Goal: Information Seeking & Learning: Learn about a topic

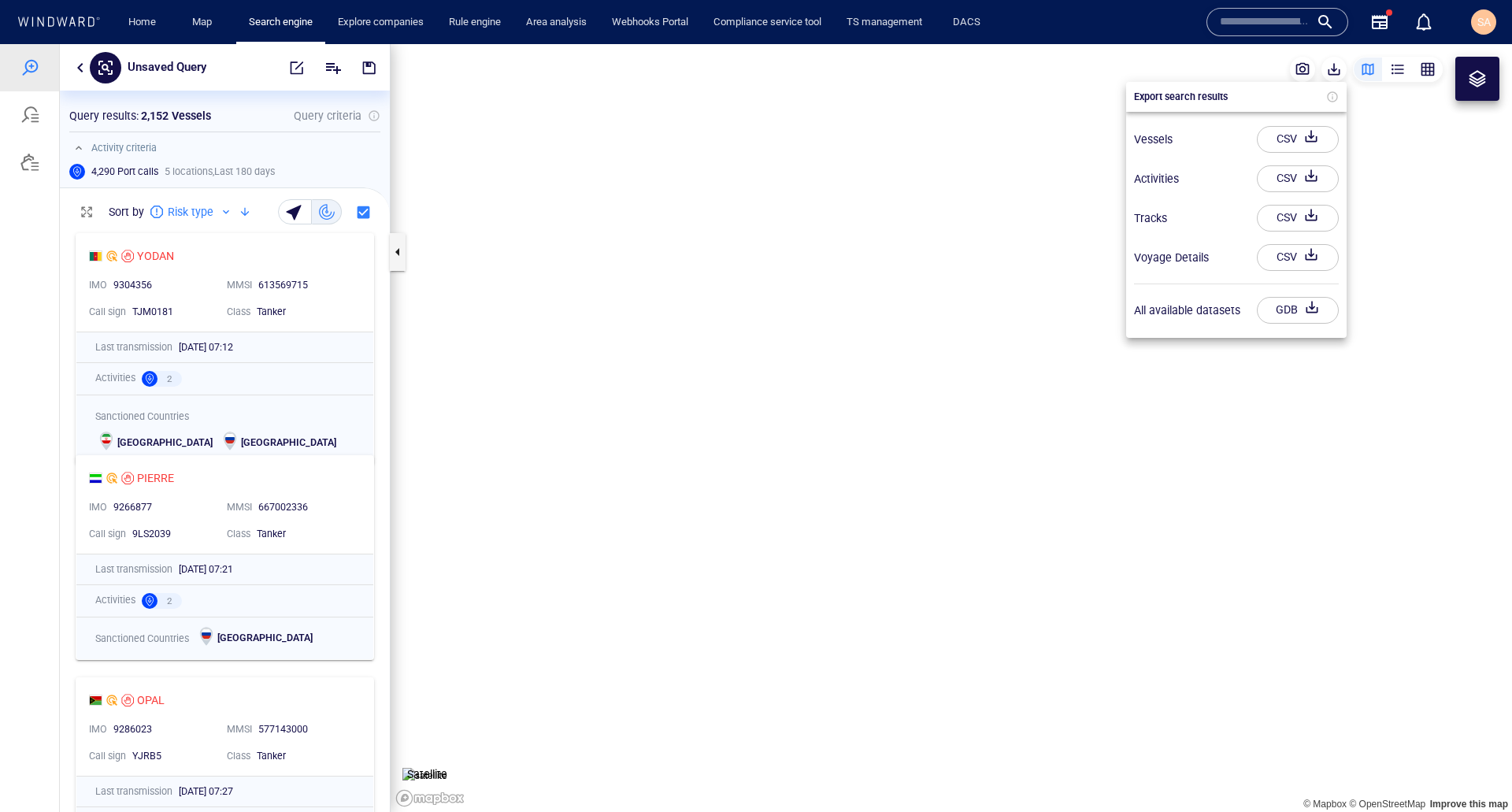
scroll to position [575, 318]
click at [164, 478] on div at bounding box center [756, 429] width 1512 height 769
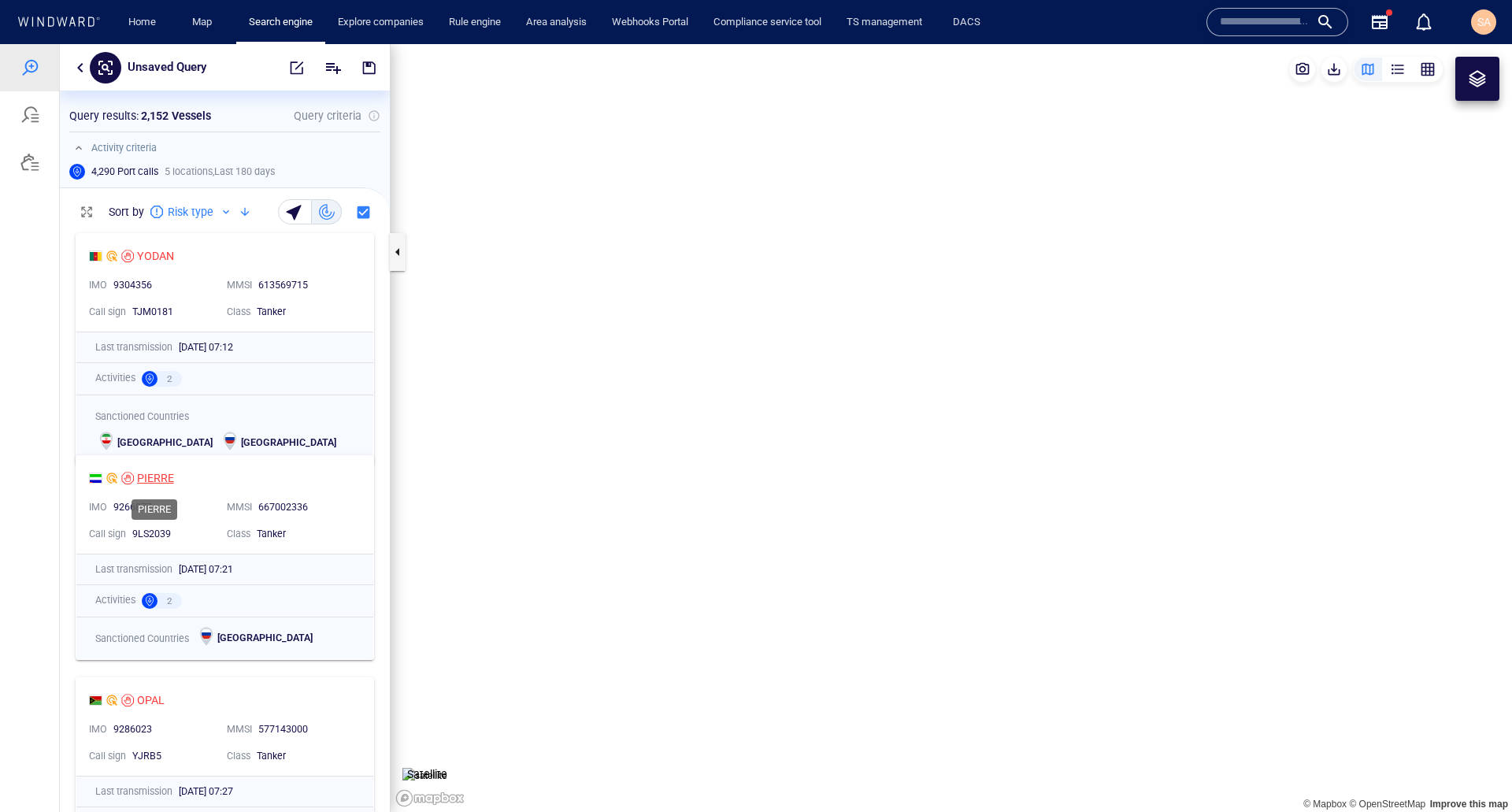
click at [160, 479] on div "PIERRE" at bounding box center [156, 478] width 37 height 19
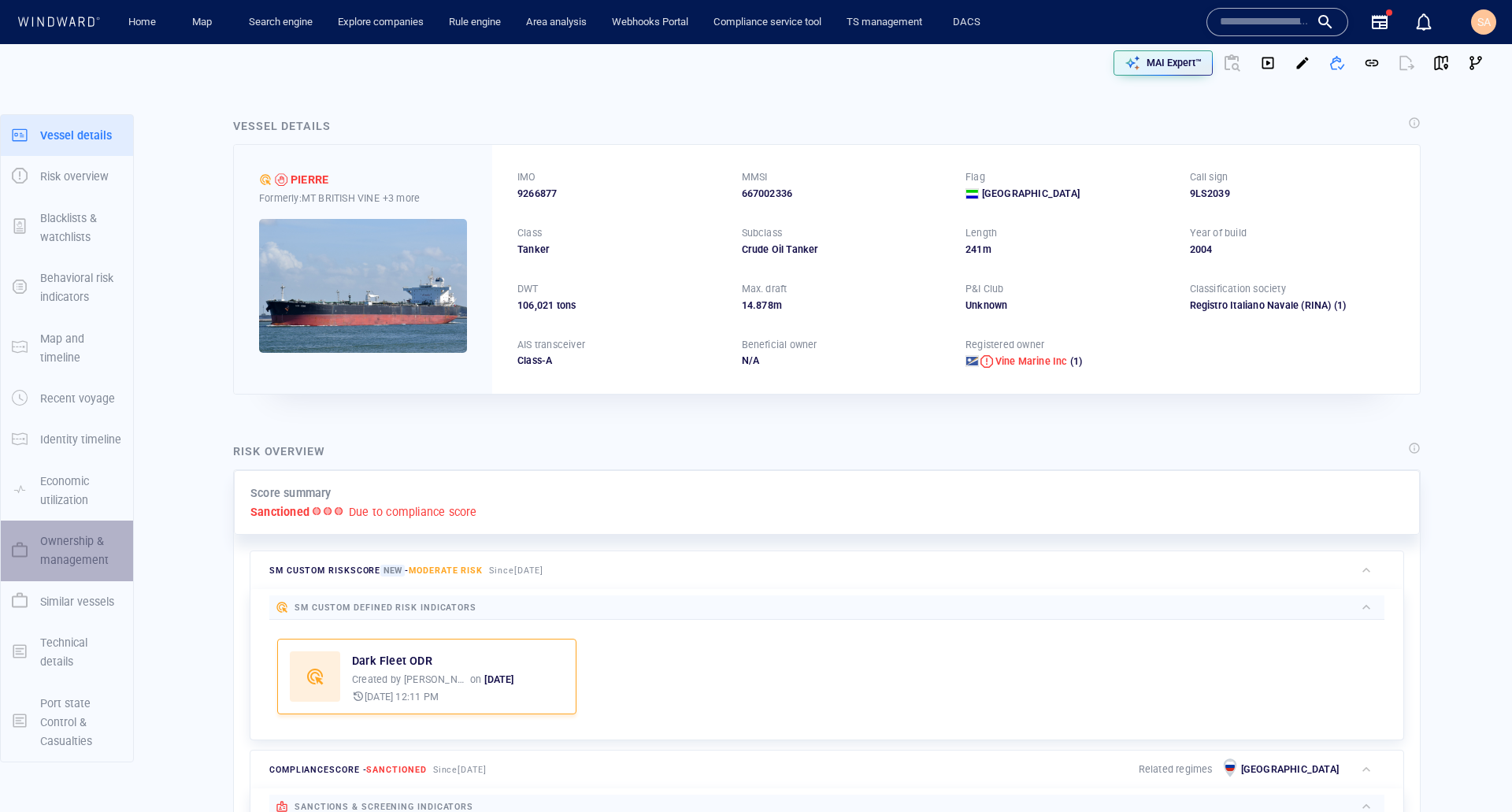
click at [78, 549] on p "Ownership & management" at bounding box center [81, 551] width 82 height 38
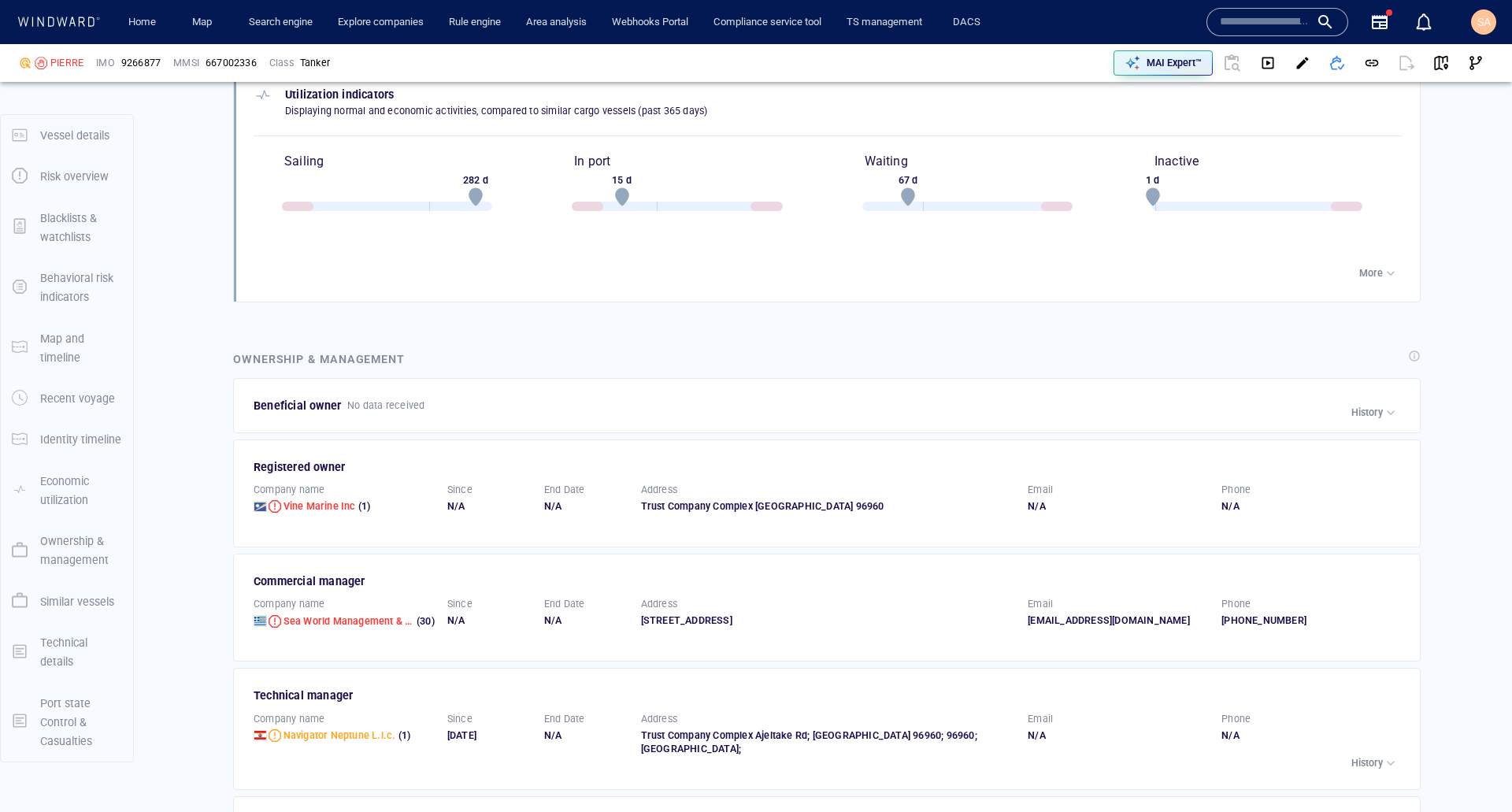
scroll to position [3200, 0]
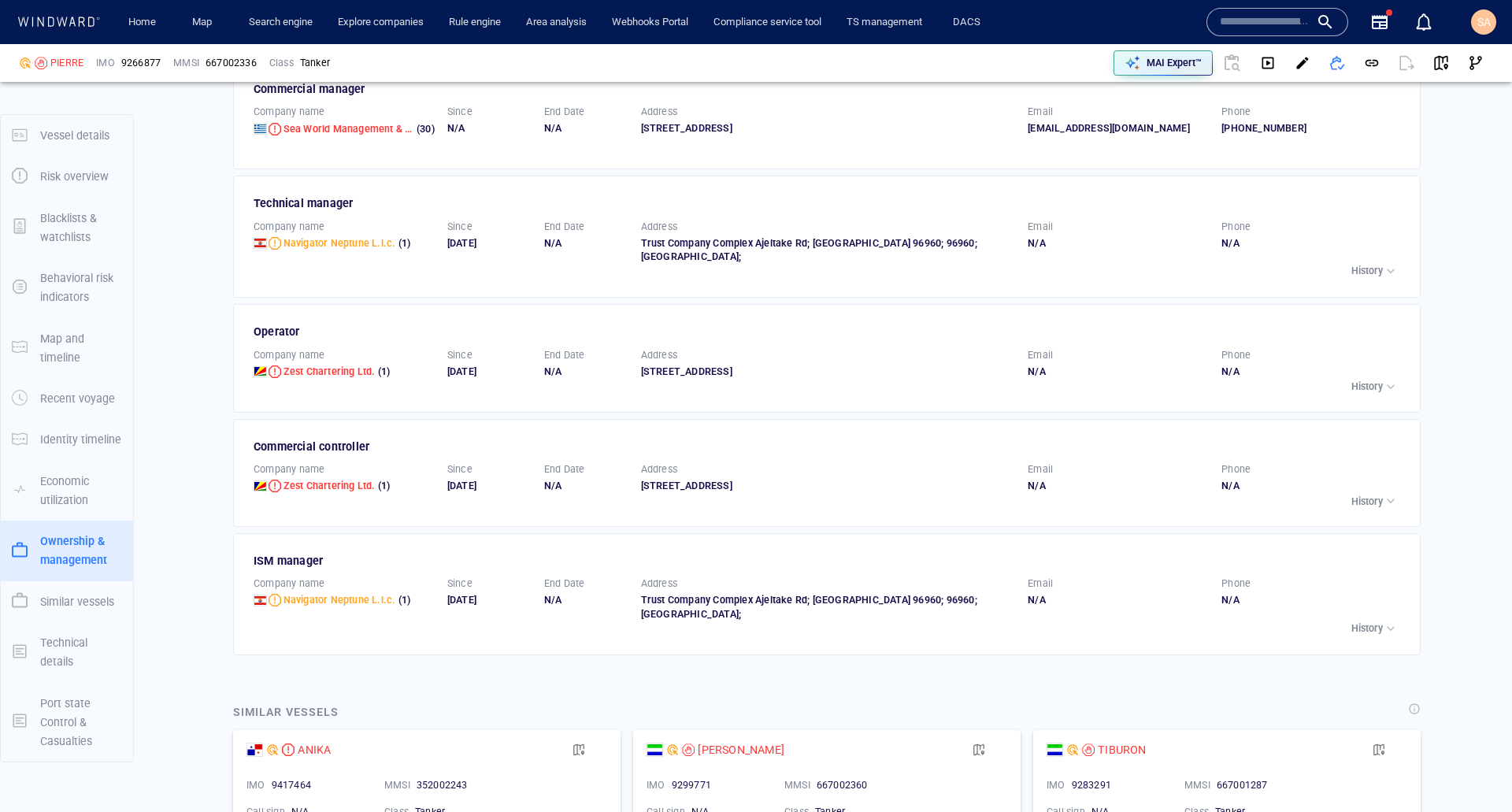
scroll to position [3673, 0]
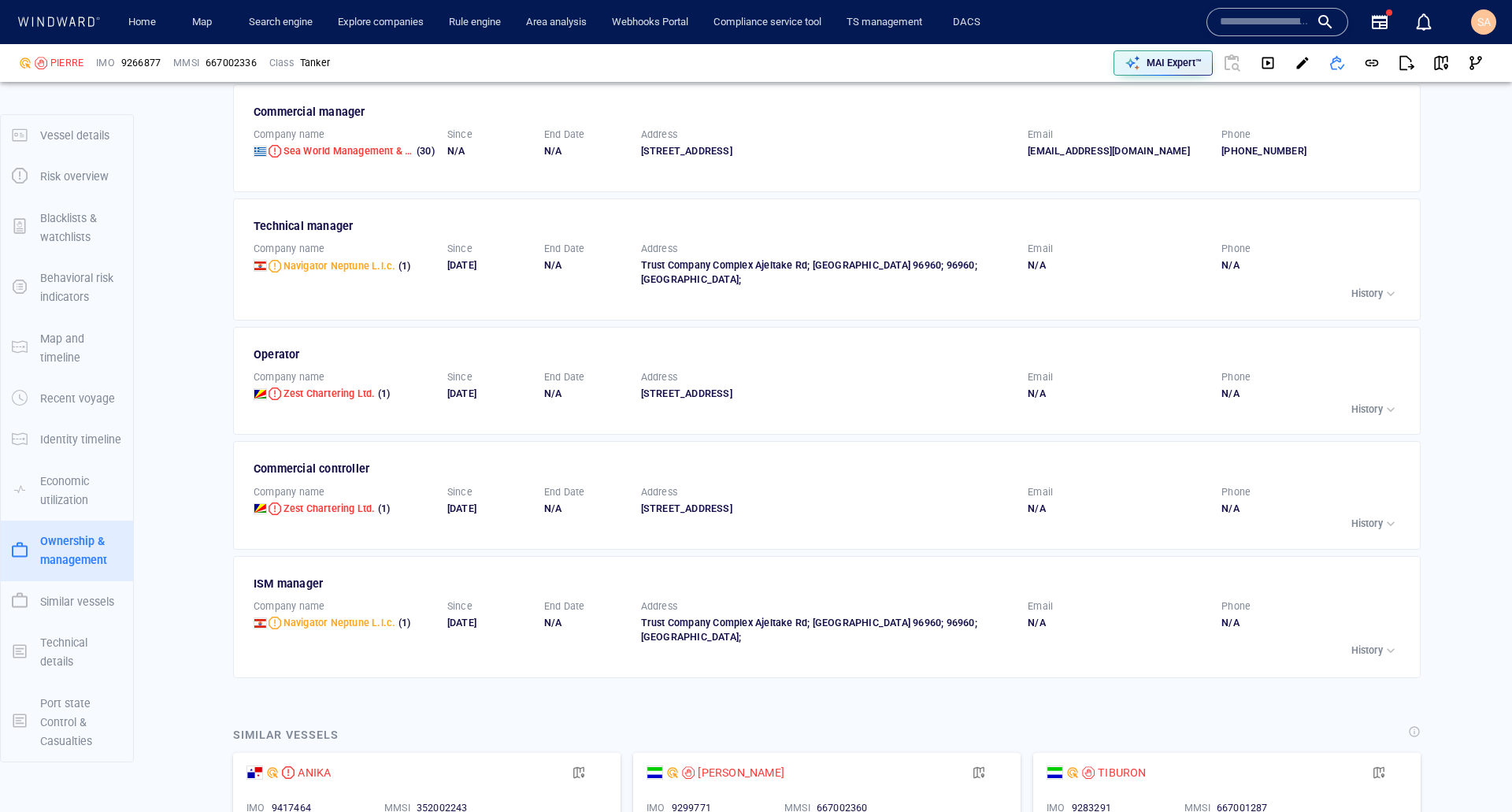
click at [525, 725] on div "Similar vessels" at bounding box center [826, 736] width 1194 height 28
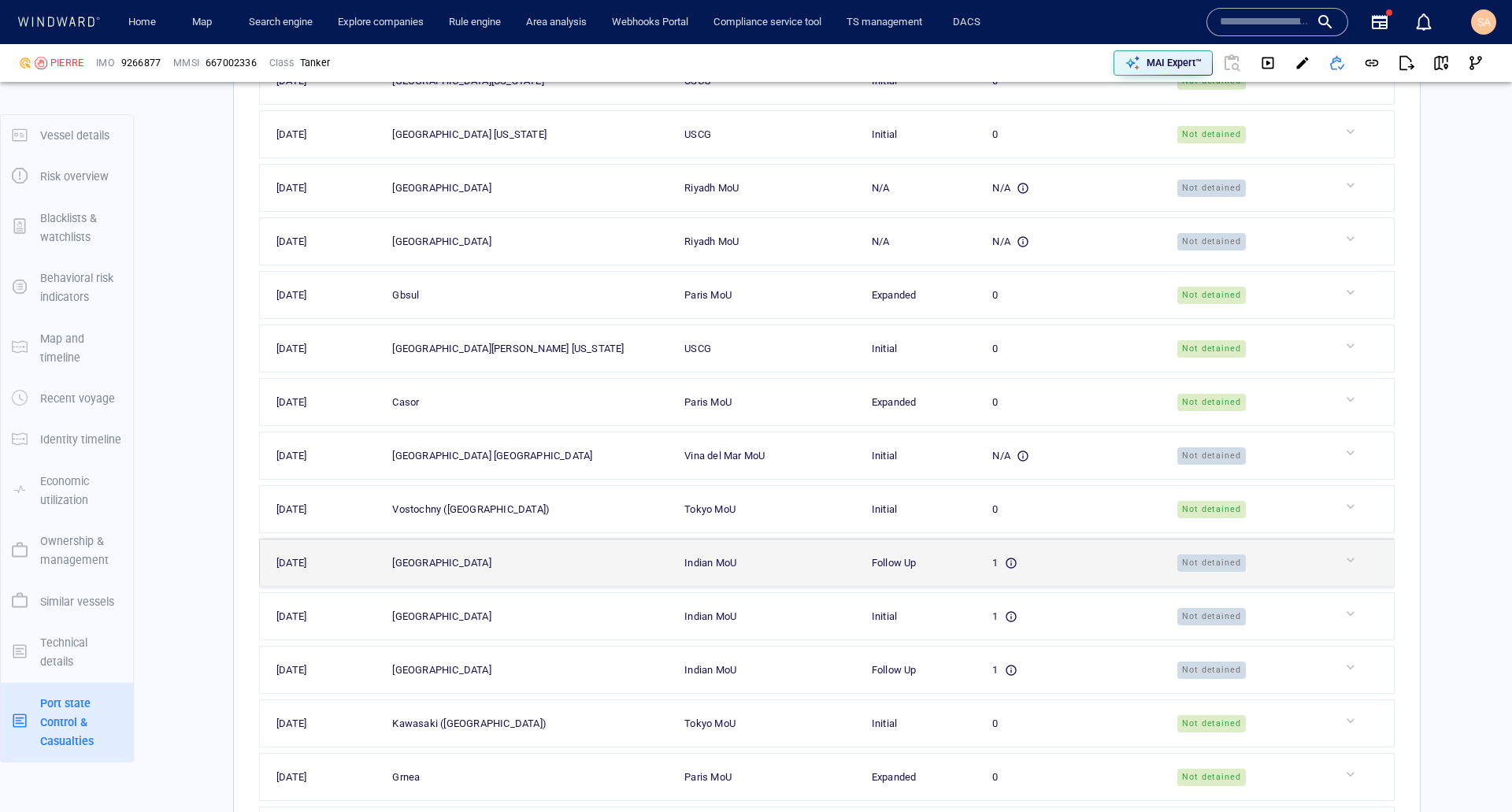
scroll to position [5327, 0]
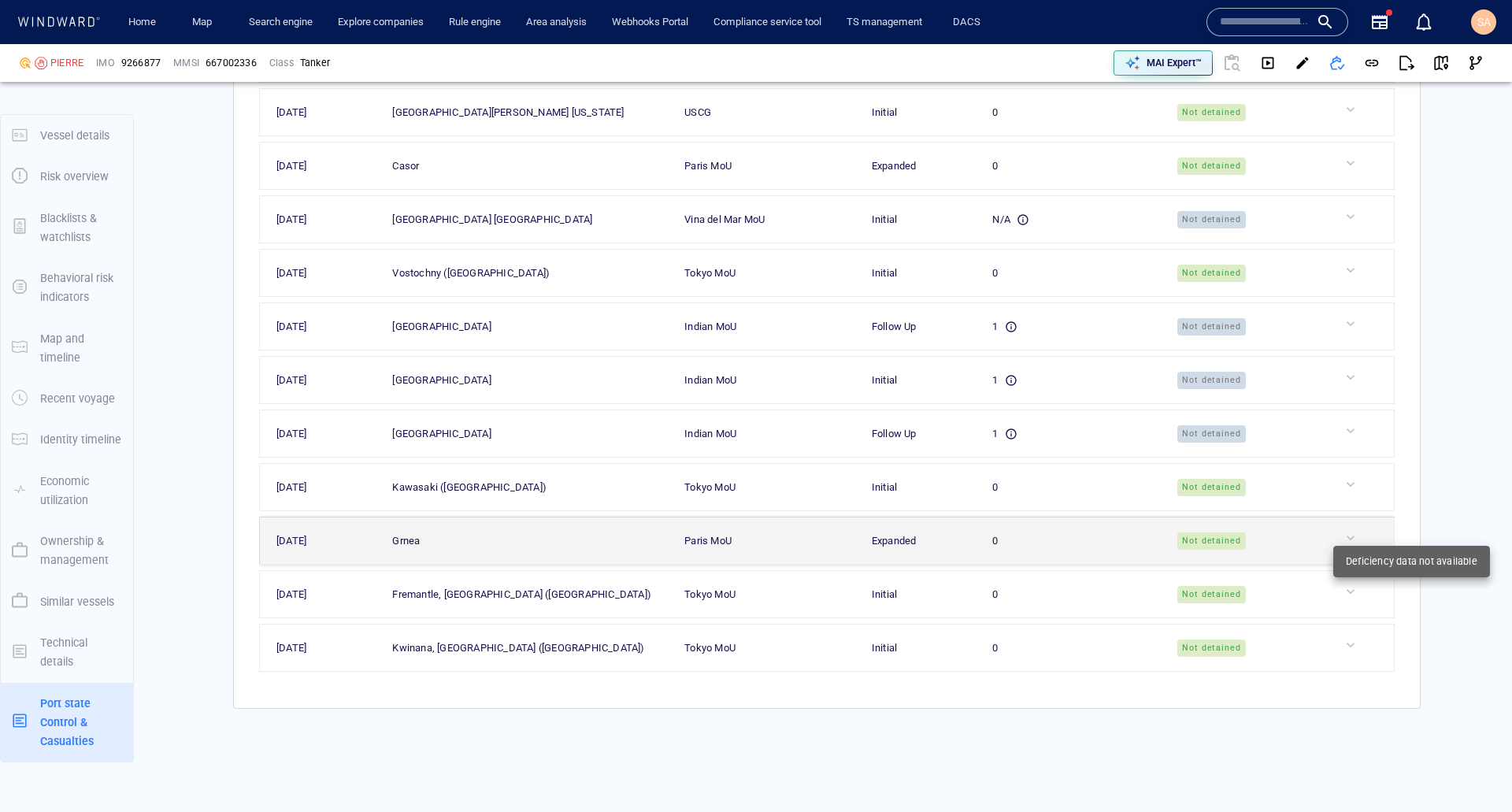
click at [1347, 541] on div at bounding box center [1366, 538] width 47 height 16
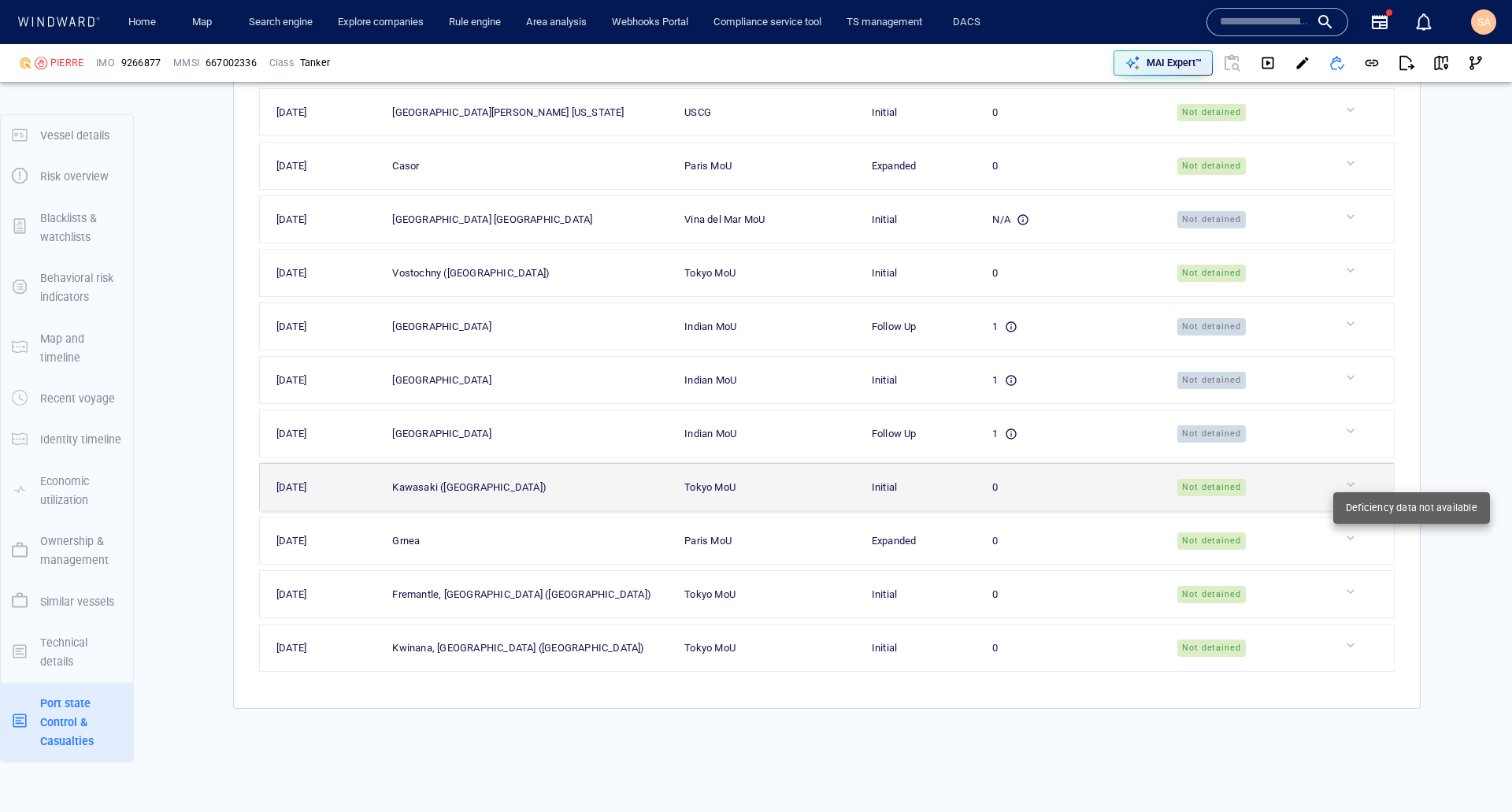
click at [1343, 486] on div at bounding box center [1366, 485] width 47 height 16
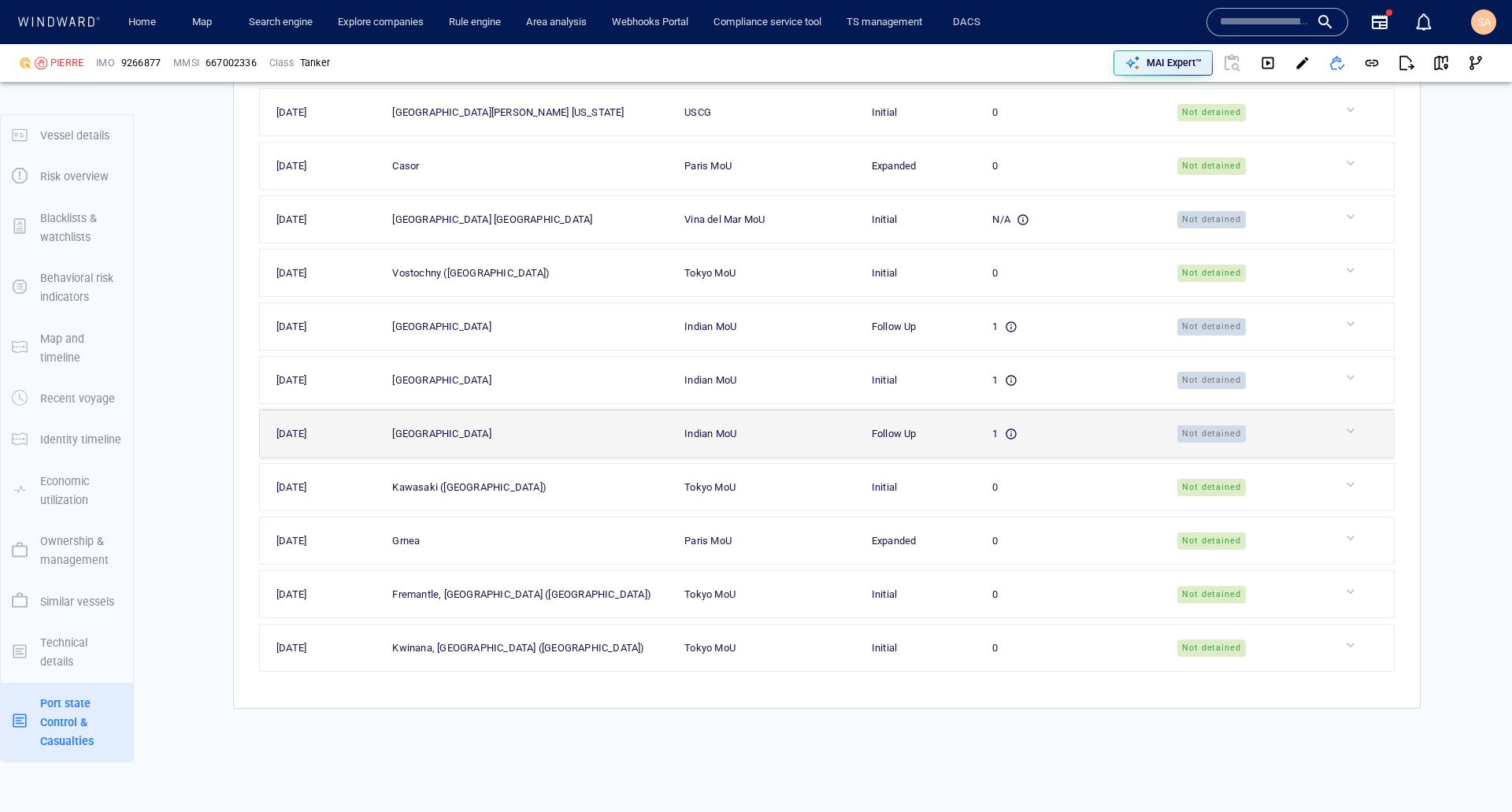
click at [1343, 442] on div at bounding box center [1366, 434] width 47 height 22
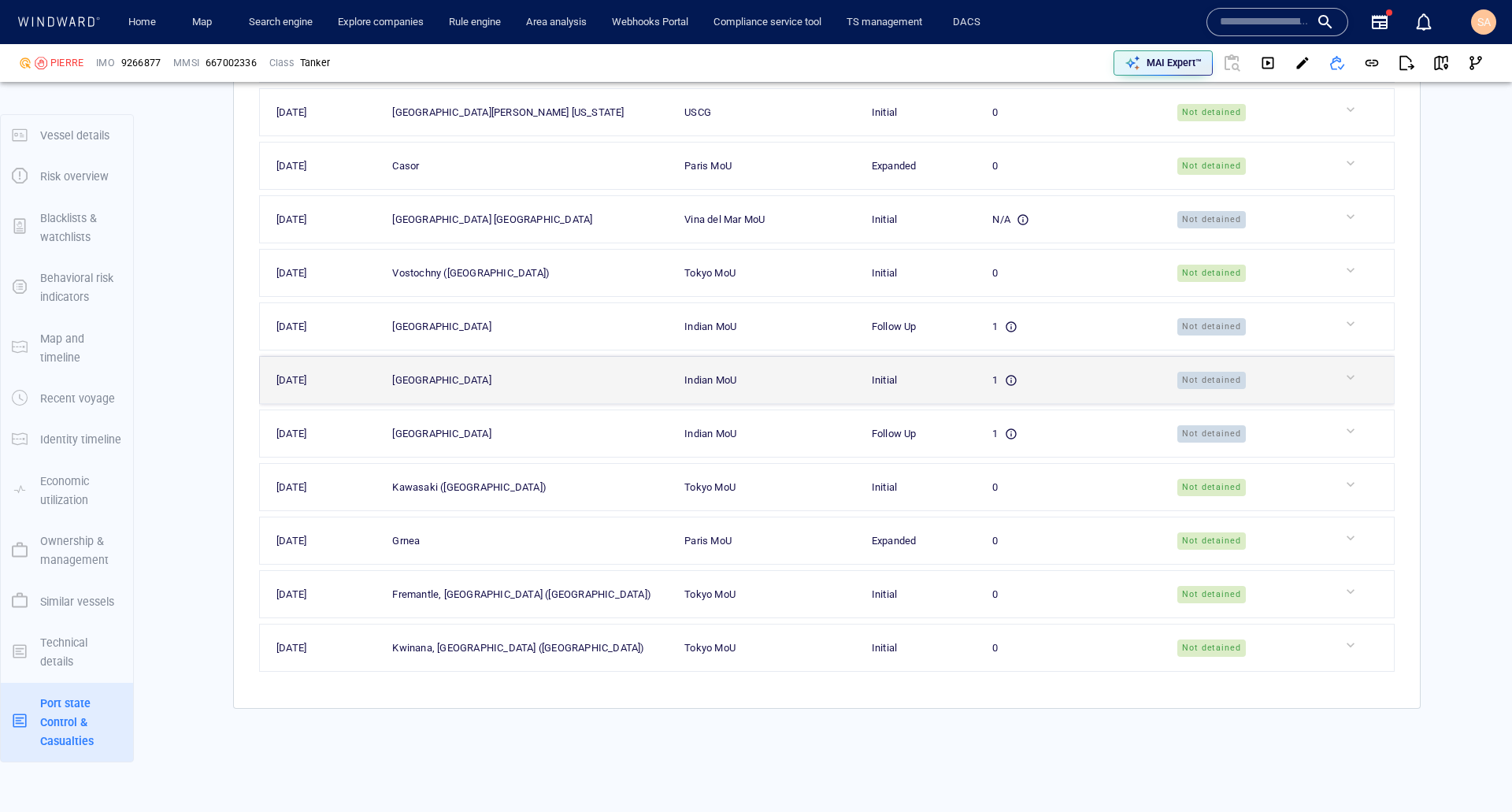
click at [1331, 367] on td at bounding box center [1360, 380] width 68 height 47
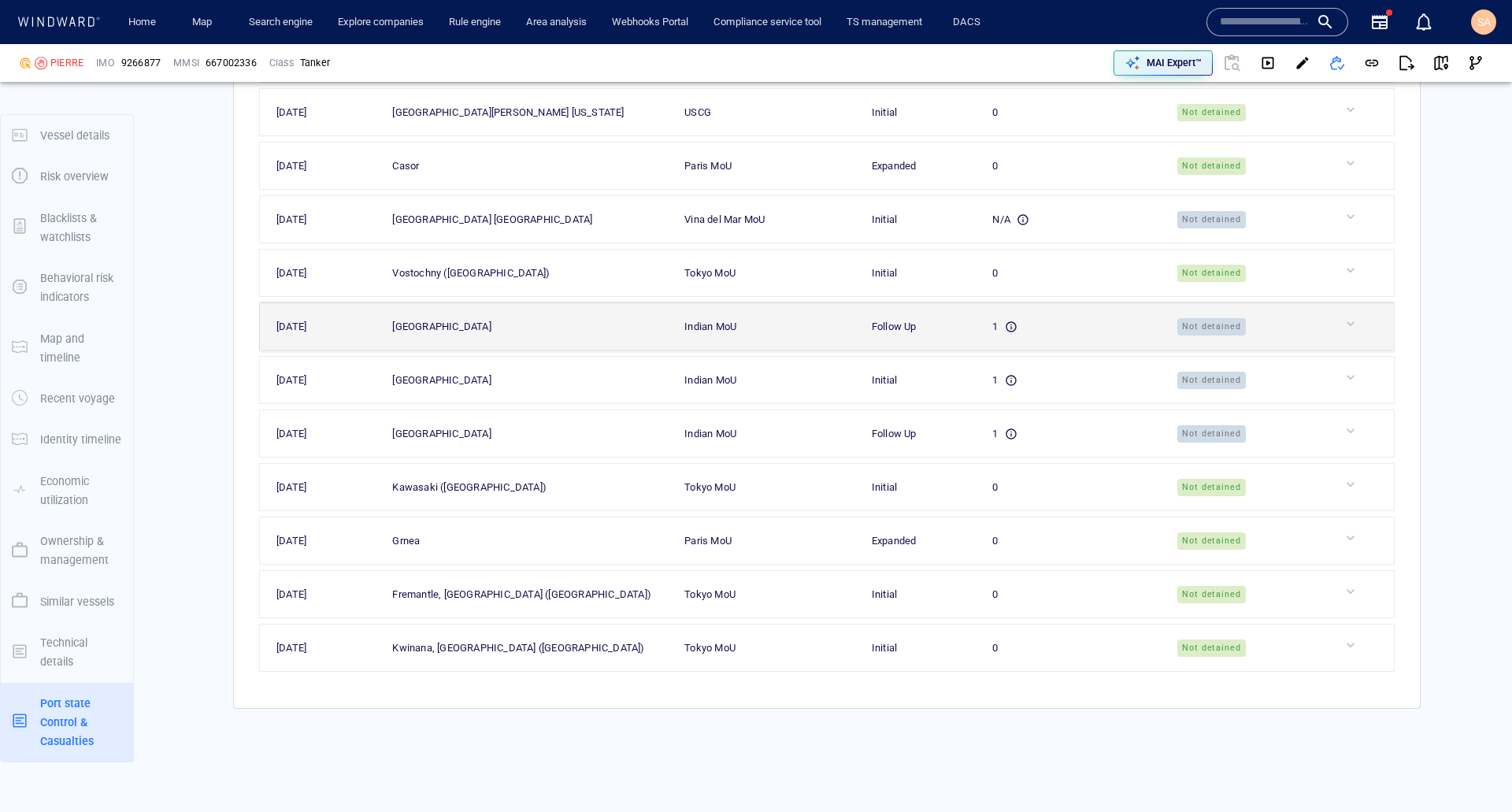
click at [1343, 336] on div at bounding box center [1366, 327] width 47 height 22
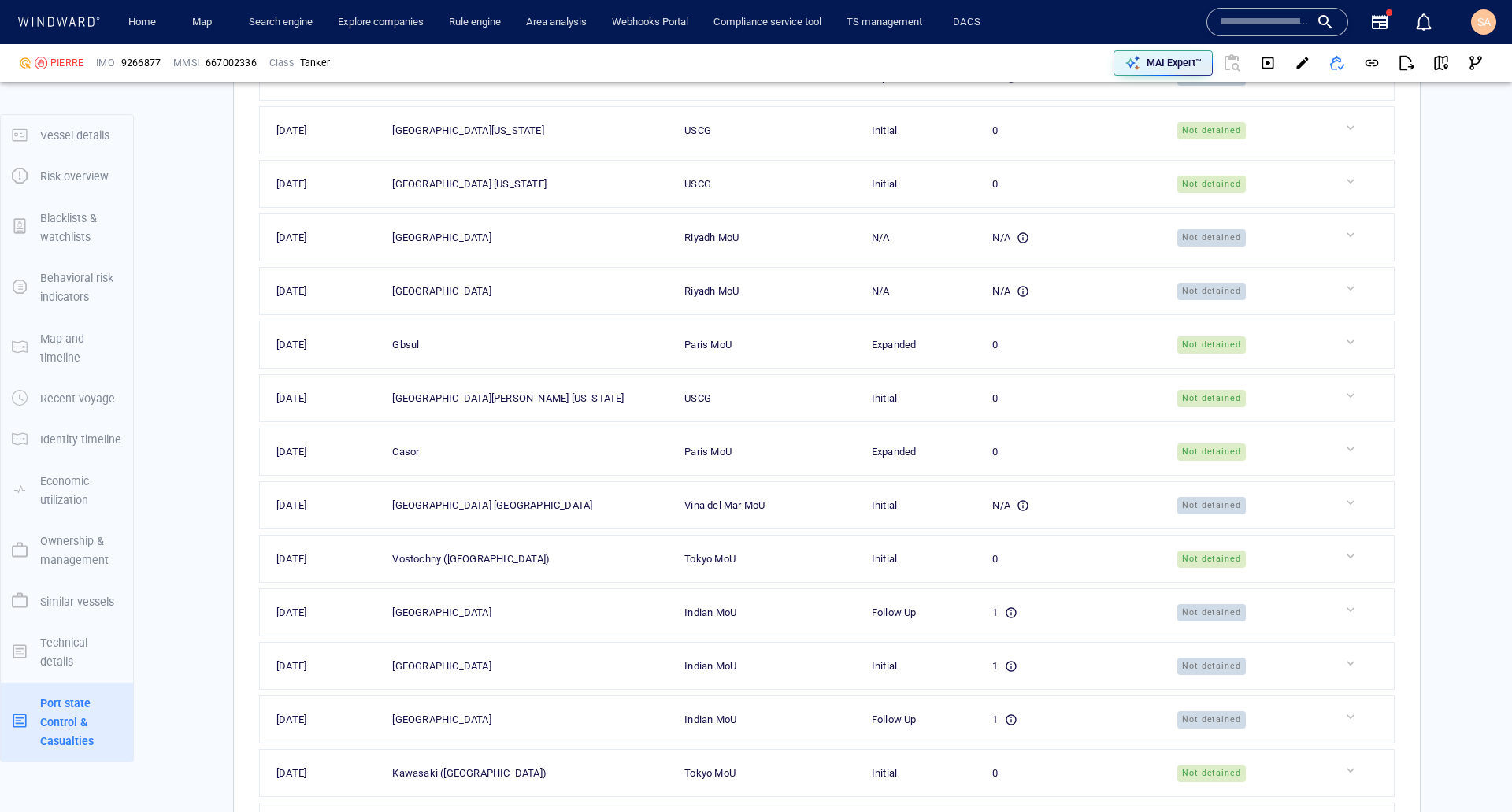
scroll to position [4855, 0]
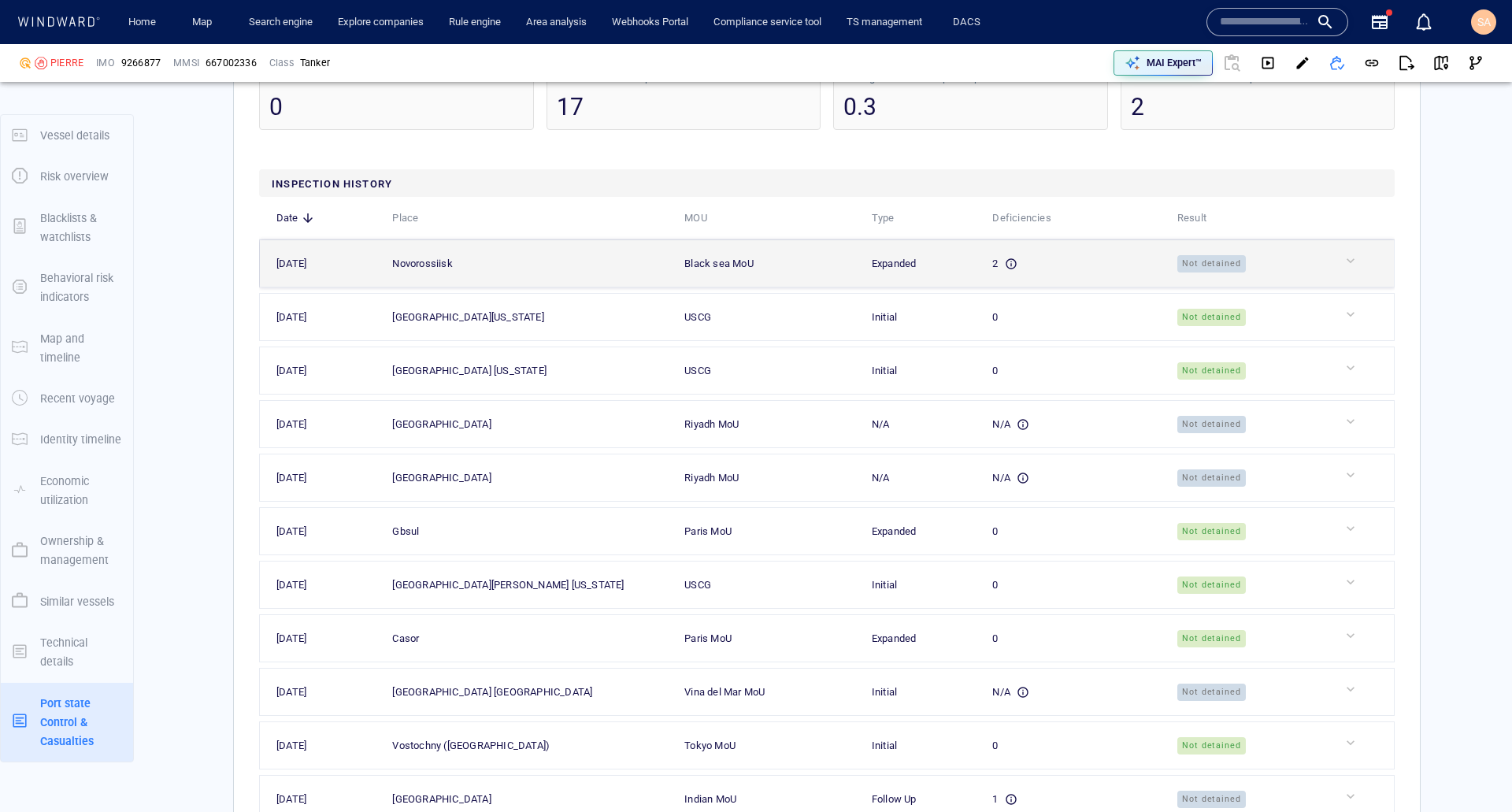
click at [1347, 269] on div at bounding box center [1366, 261] width 47 height 16
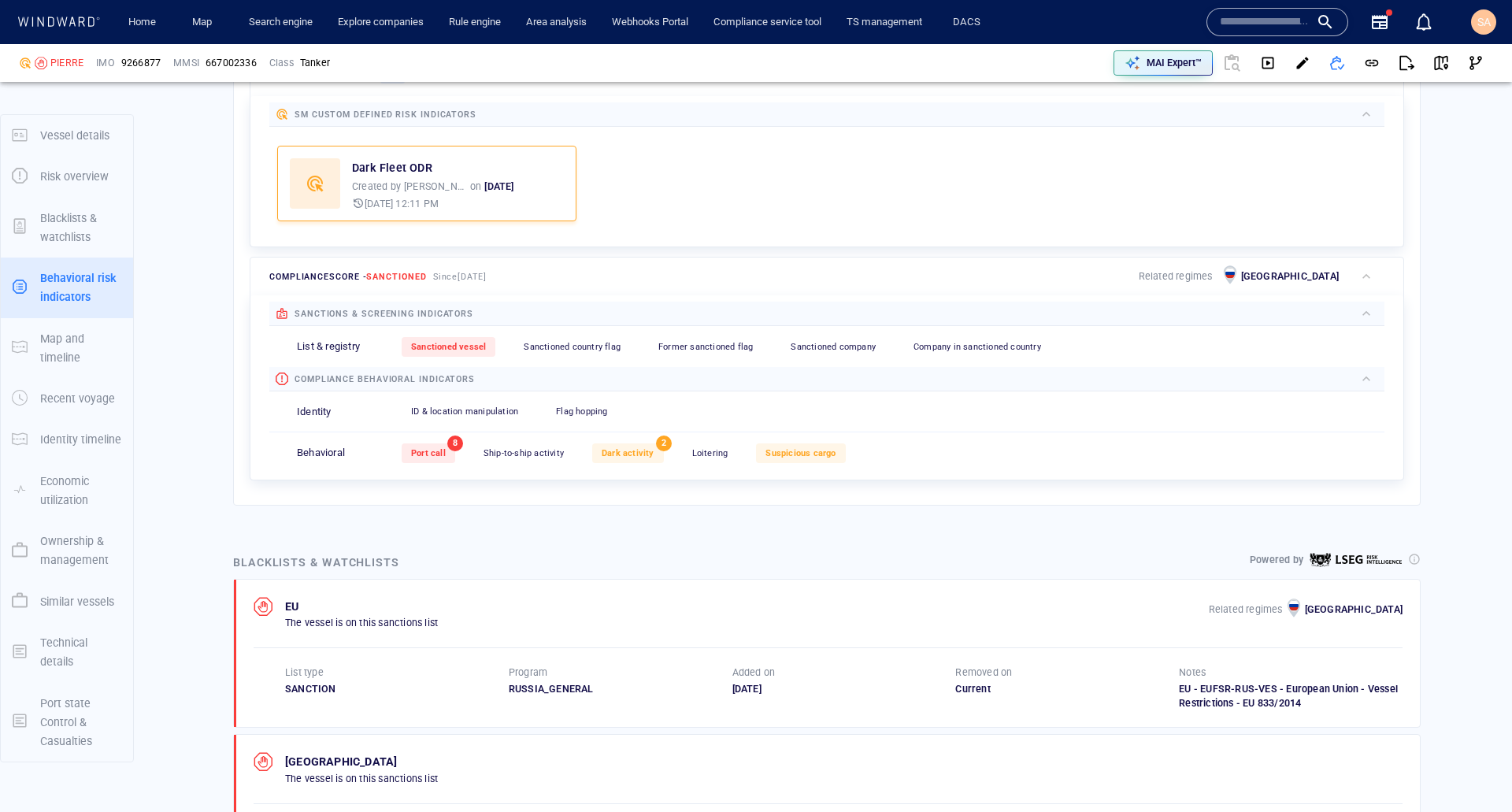
scroll to position [0, 0]
